Goal: Task Accomplishment & Management: Use online tool/utility

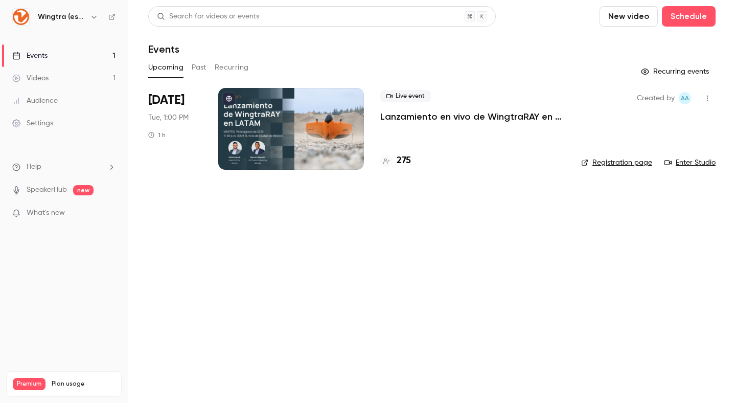
click at [314, 119] on div at bounding box center [291, 129] width 146 height 82
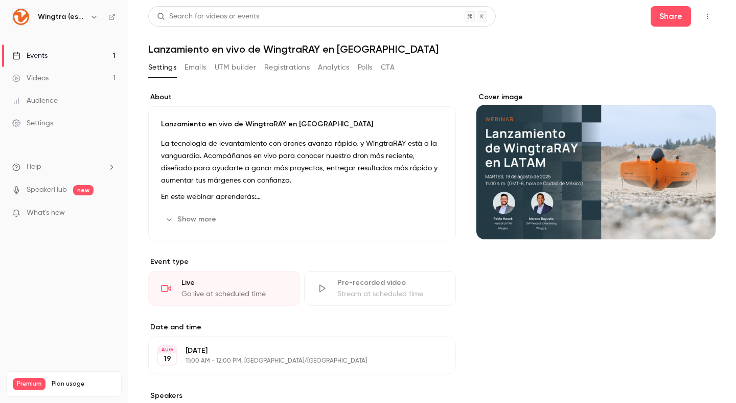
click at [541, 183] on div "Cover image" at bounding box center [595, 165] width 239 height 147
click at [0, 0] on input "Cover image" at bounding box center [0, 0] width 0 height 0
click at [226, 286] on div "Live" at bounding box center [234, 283] width 106 height 10
click at [186, 284] on div "Live" at bounding box center [234, 283] width 106 height 10
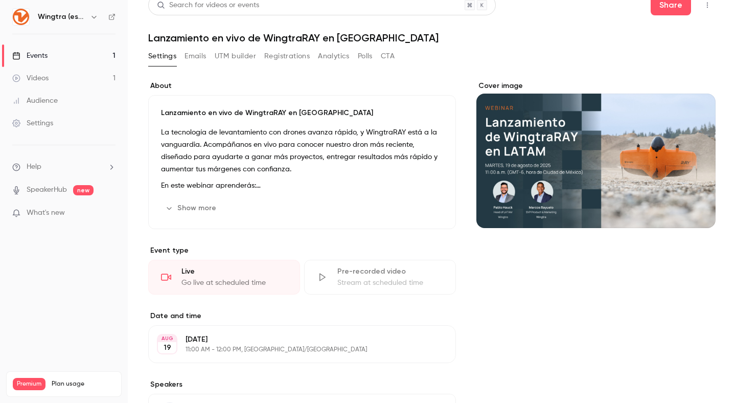
click at [180, 278] on div "Live Go live at scheduled time" at bounding box center [224, 277] width 152 height 35
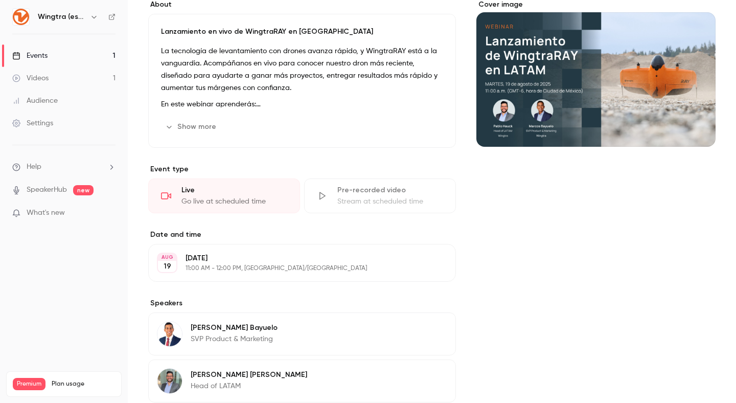
scroll to position [0, 0]
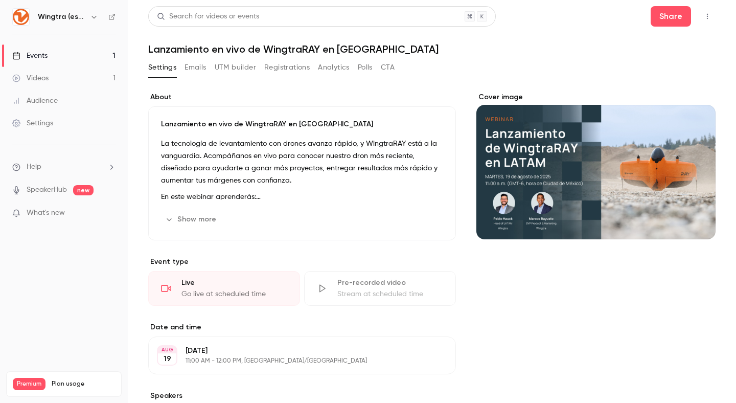
click at [191, 67] on button "Emails" at bounding box center [195, 67] width 21 height 16
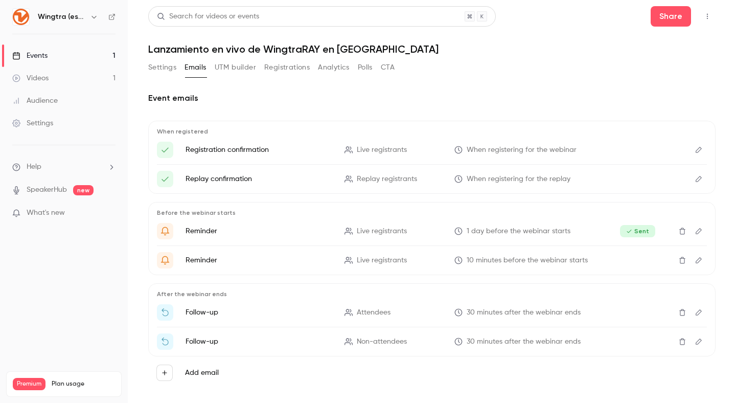
click at [157, 68] on button "Settings" at bounding box center [162, 67] width 28 height 16
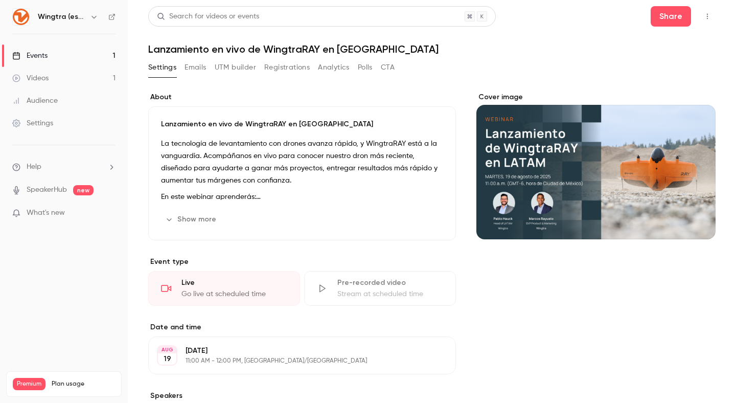
click at [46, 57] on div "Events" at bounding box center [29, 56] width 35 height 10
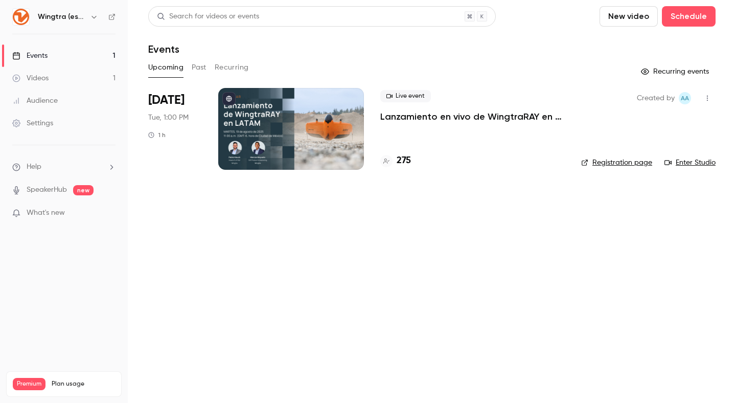
click at [698, 164] on link "Enter Studio" at bounding box center [690, 162] width 51 height 10
